Goal: Task Accomplishment & Management: Use online tool/utility

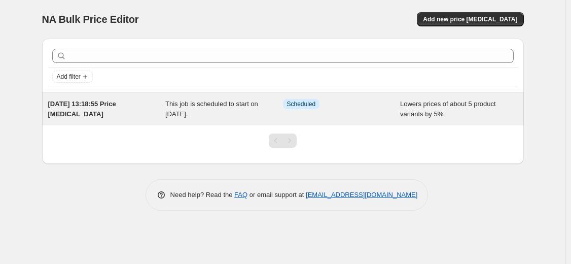
click at [178, 117] on span "This job is scheduled to start on [DATE]." at bounding box center [211, 109] width 93 height 18
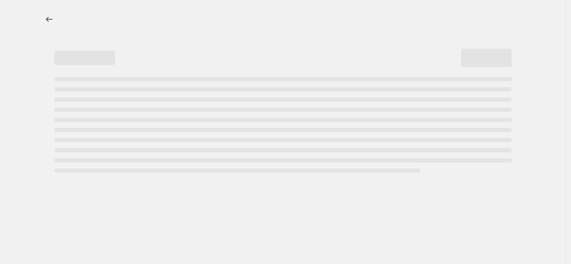
select select "percentage"
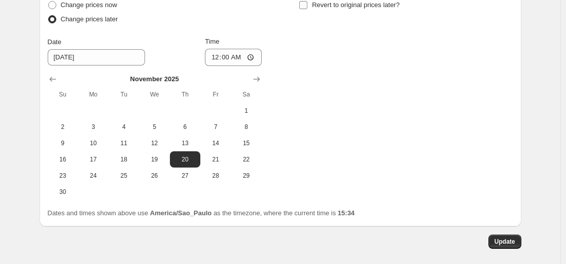
scroll to position [1019, 0]
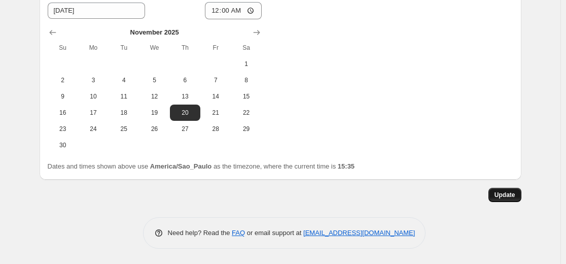
click at [499, 191] on span "Update" at bounding box center [505, 195] width 21 height 8
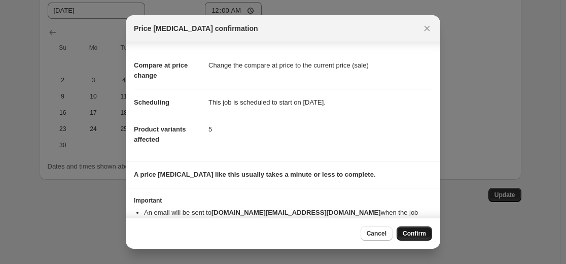
scroll to position [57, 0]
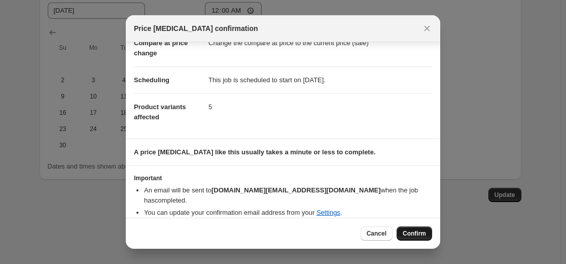
click at [418, 235] on span "Confirm" at bounding box center [414, 233] width 23 height 8
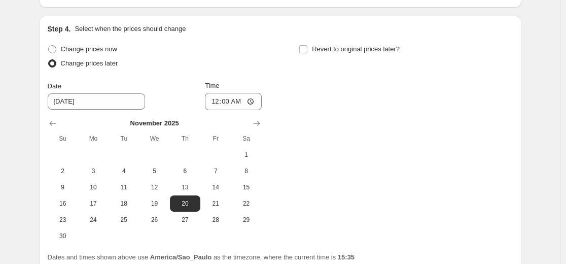
scroll to position [917, 0]
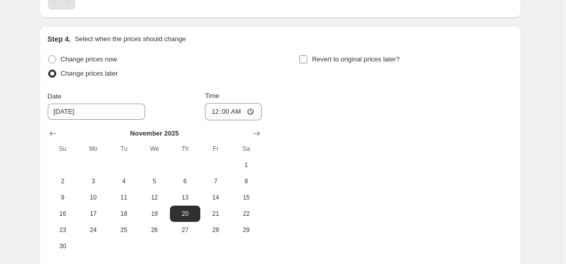
click at [356, 62] on span "Revert to original prices later?" at bounding box center [356, 59] width 88 height 8
click at [307, 62] on input "Revert to original prices later?" at bounding box center [303, 59] width 8 height 8
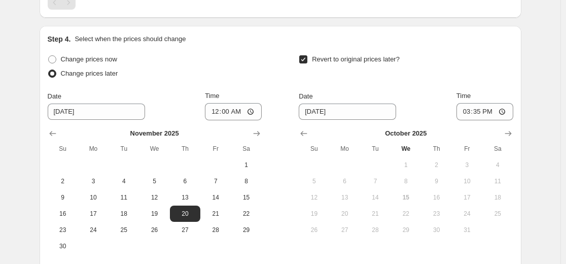
click at [356, 62] on span "Revert to original prices later?" at bounding box center [356, 59] width 88 height 8
click at [307, 62] on input "Revert to original prices later?" at bounding box center [303, 59] width 8 height 8
checkbox input "false"
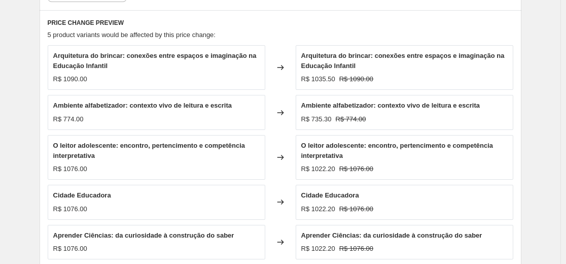
scroll to position [613, 0]
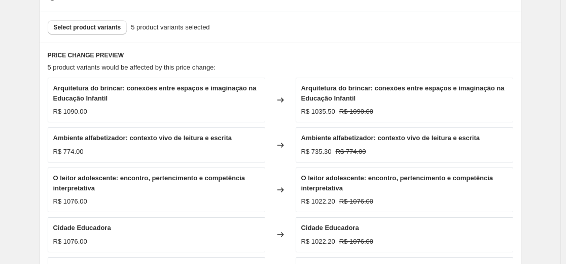
click at [334, 90] on span "Arquitetura do brincar: conexões entre espaços e imaginação na Educação Infantil" at bounding box center [402, 93] width 203 height 18
click at [334, 100] on span "Arquitetura do brincar: conexões entre espaços e imaginação na Educação Infantil" at bounding box center [402, 93] width 203 height 18
click at [194, 88] on span "Arquitetura do brincar: conexões entre espaços e imaginação na Educação Infantil" at bounding box center [154, 93] width 203 height 18
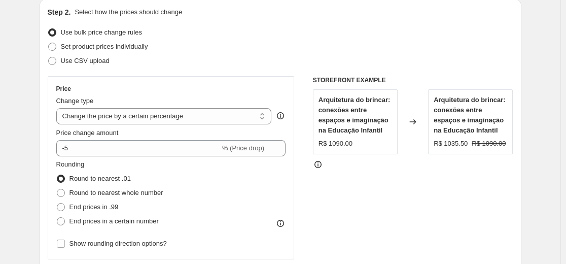
scroll to position [157, 0]
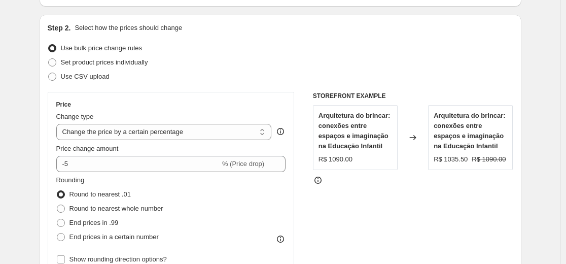
click at [454, 132] on span "Arquitetura do brincar: conexões entre espaços e imaginação na Educação Infantil" at bounding box center [470, 131] width 72 height 38
click at [350, 132] on span "Arquitetura do brincar: conexões entre espaços e imaginação na Educação Infantil" at bounding box center [355, 131] width 72 height 38
click at [316, 181] on icon at bounding box center [318, 180] width 10 height 10
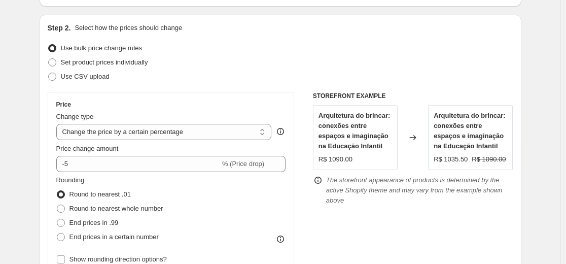
click at [256, 53] on div "Use bulk price change rules" at bounding box center [281, 48] width 466 height 14
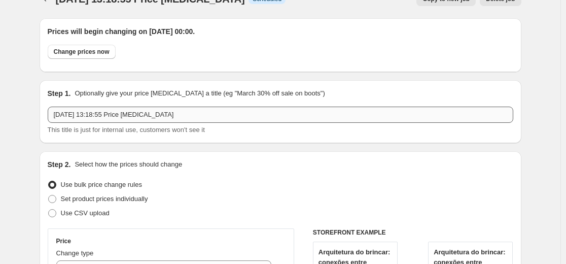
scroll to position [5, 0]
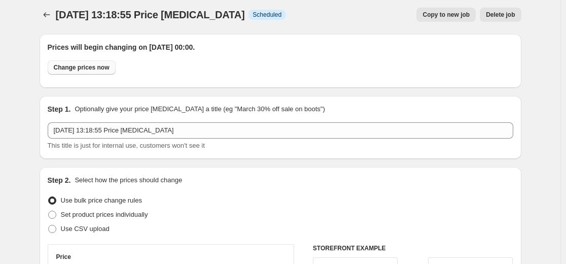
click at [78, 69] on span "Change prices now" at bounding box center [82, 67] width 56 height 8
radio input "true"
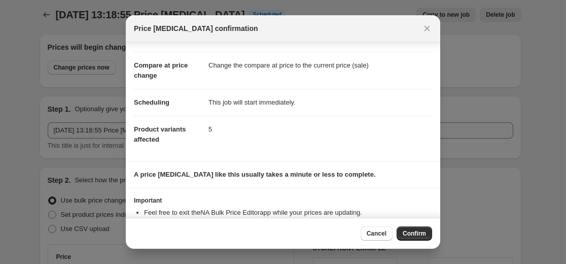
scroll to position [69, 0]
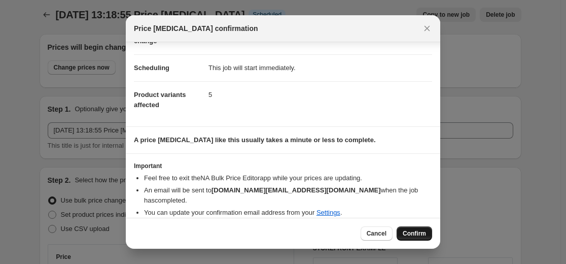
click at [417, 233] on span "Confirm" at bounding box center [414, 233] width 23 height 8
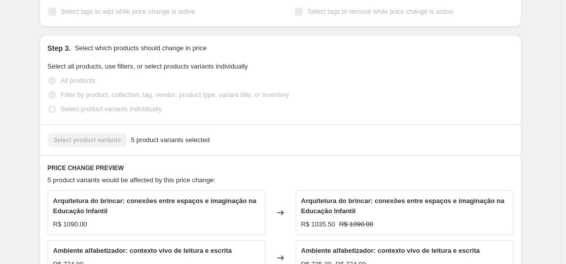
scroll to position [0, 0]
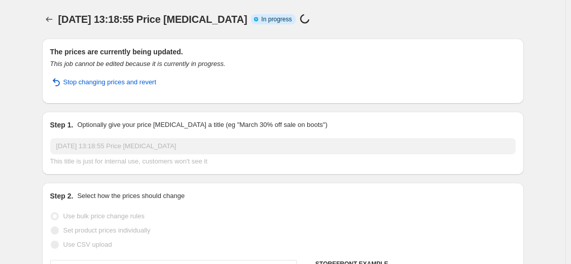
select select "percentage"
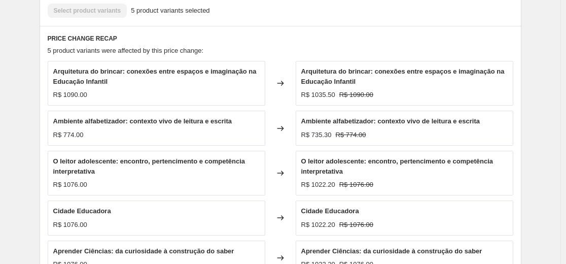
scroll to position [639, 0]
